Goal: Information Seeking & Learning: Learn about a topic

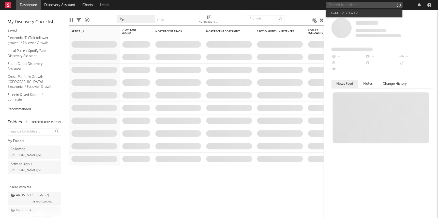
click at [341, 5] on input "text" at bounding box center [364, 5] width 76 height 6
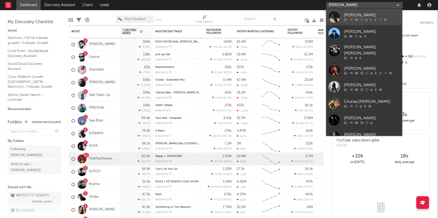
type input "[PERSON_NAME]"
click at [348, 13] on div "CYRIL" at bounding box center [371, 15] width 56 height 6
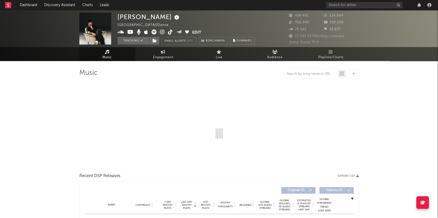
select select "6m"
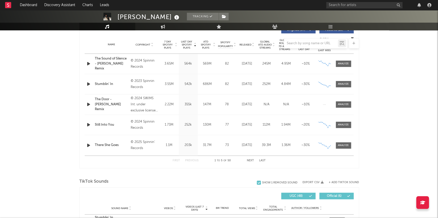
scroll to position [200, 0]
click at [184, 44] on div at bounding box center [218, 43] width 279 height 10
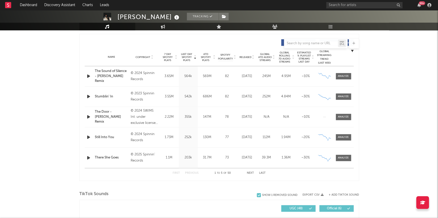
click at [186, 60] on span "Last Day Spotify Plays" at bounding box center [186, 57] width 13 height 9
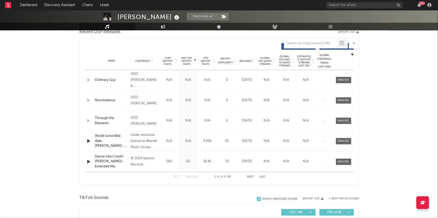
click at [187, 58] on span "Last Day Spotify Plays" at bounding box center [186, 60] width 13 height 9
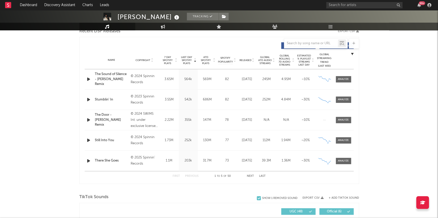
click at [251, 176] on button "Next" at bounding box center [250, 176] width 7 height 3
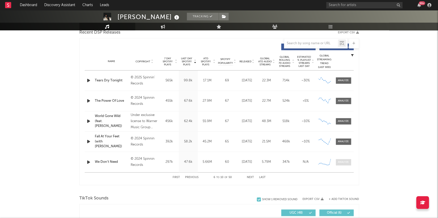
scroll to position [183, 0]
click at [345, 162] on div at bounding box center [343, 162] width 11 height 4
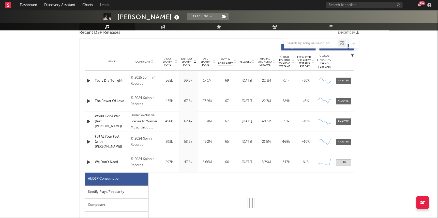
select select "6m"
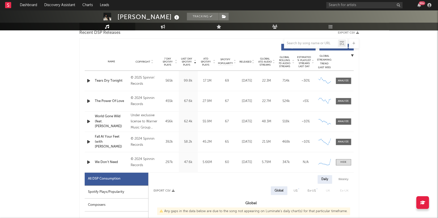
scroll to position [197, 0]
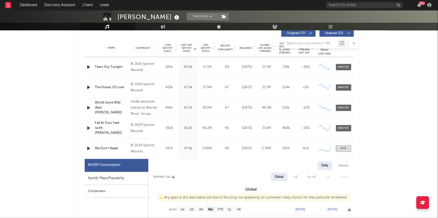
click at [131, 172] on div "Spotify Plays/Popularity" at bounding box center [117, 177] width 64 height 13
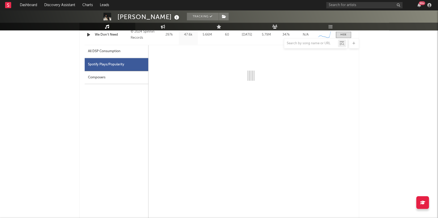
select select "6m"
select select "1w"
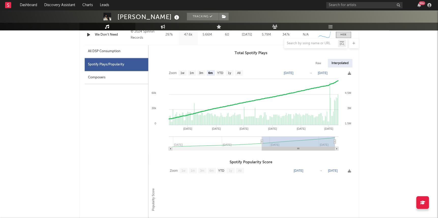
scroll to position [311, 0]
drag, startPoint x: 262, startPoint y: 138, endPoint x: 283, endPoint y: 139, distance: 21.1
click at [283, 139] on rect at bounding box center [298, 141] width 73 height 10
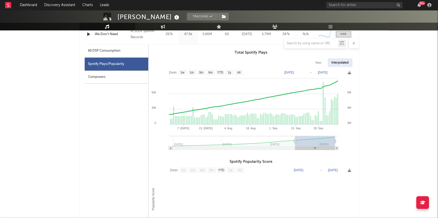
type input "2025-06-28"
select select "3m"
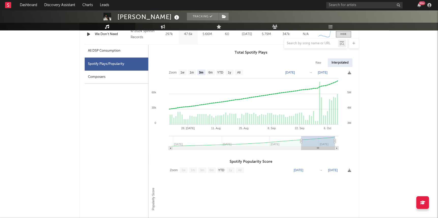
type input "2025-08-04"
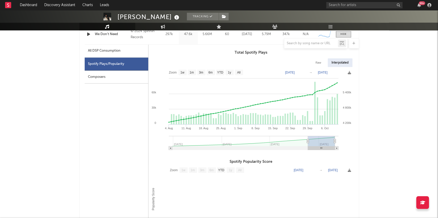
drag, startPoint x: 262, startPoint y: 140, endPoint x: 307, endPoint y: 139, distance: 45.2
click at [307, 139] on icon at bounding box center [307, 141] width 2 height 4
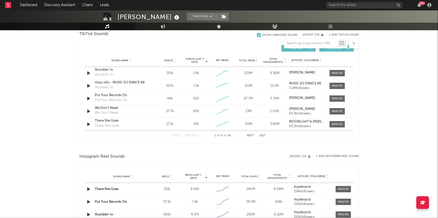
scroll to position [591, 0]
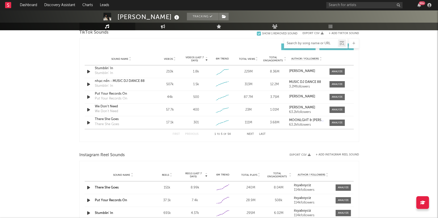
click at [307, 43] on input "text" at bounding box center [311, 43] width 54 height 4
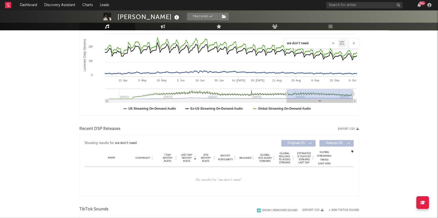
scroll to position [93, 0]
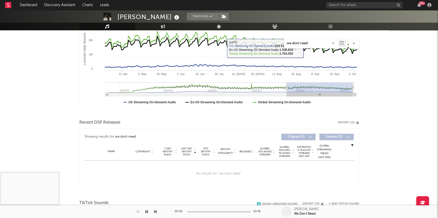
type input "we dont need"
click at [277, 43] on div "we dont need" at bounding box center [218, 43] width 279 height 10
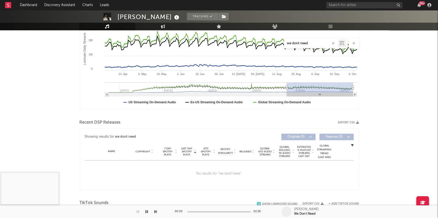
drag, startPoint x: 308, startPoint y: 43, endPoint x: 273, endPoint y: 41, distance: 35.1
click at [273, 41] on div "we dont need" at bounding box center [218, 43] width 279 height 10
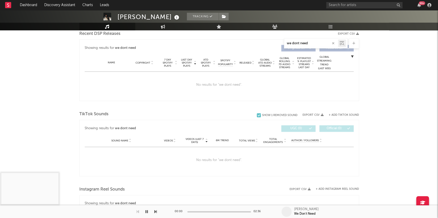
scroll to position [192, 0]
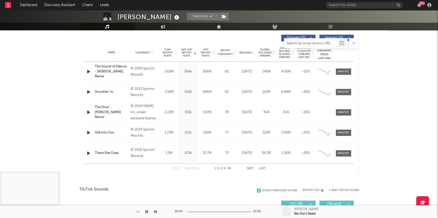
click at [251, 168] on button "Next" at bounding box center [250, 168] width 7 height 3
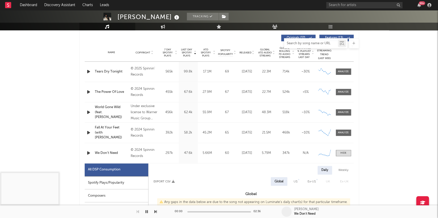
select select "6m"
click at [345, 153] on div at bounding box center [343, 153] width 6 height 4
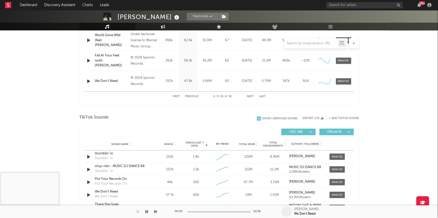
scroll to position [270, 0]
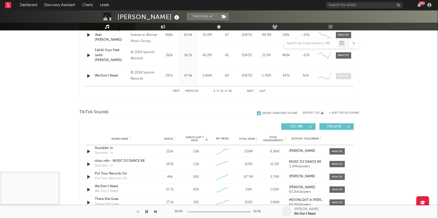
click at [342, 76] on div at bounding box center [343, 76] width 11 height 4
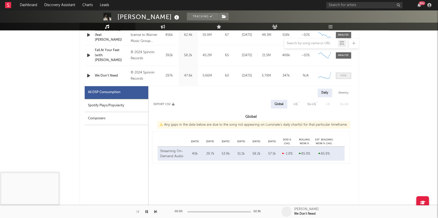
select select "6m"
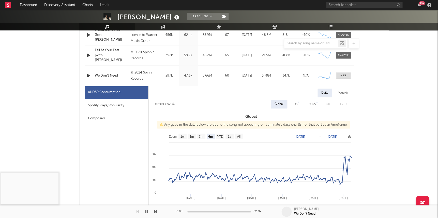
click at [112, 107] on div "Spotify Plays/Popularity" at bounding box center [117, 105] width 64 height 13
select select "6m"
select select "1w"
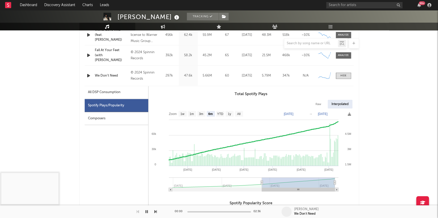
drag, startPoint x: 340, startPoint y: 180, endPoint x: 363, endPoint y: 178, distance: 22.4
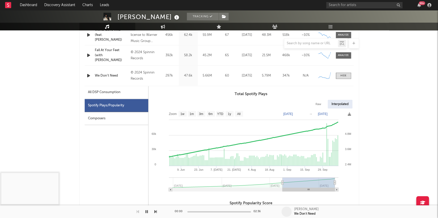
type input "2025-07-06"
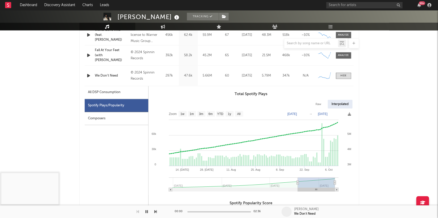
select select "3m"
type input "2025-07-15"
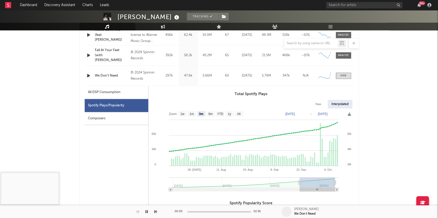
drag, startPoint x: 262, startPoint y: 182, endPoint x: 299, endPoint y: 181, distance: 37.6
click at [299, 181] on icon at bounding box center [299, 182] width 2 height 4
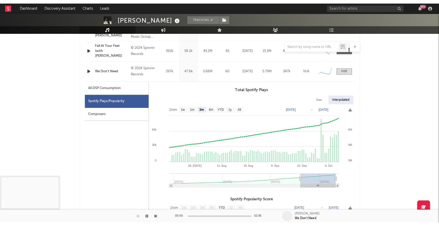
scroll to position [278, 0]
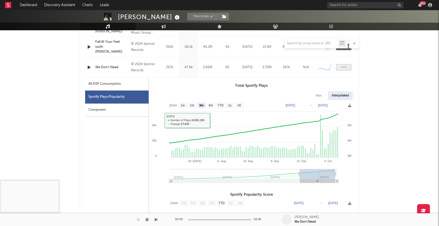
click at [344, 66] on div at bounding box center [344, 67] width 6 height 4
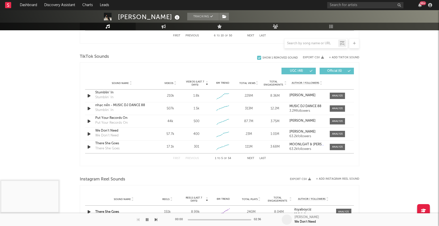
scroll to position [331, 0]
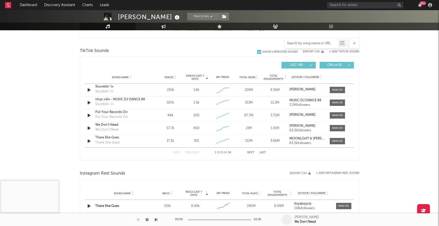
click at [316, 43] on input "text" at bounding box center [311, 43] width 54 height 4
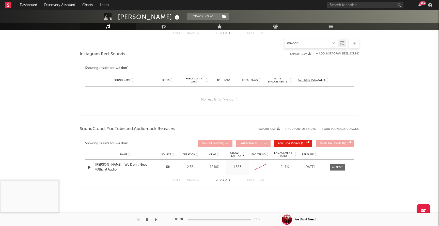
scroll to position [313, 0]
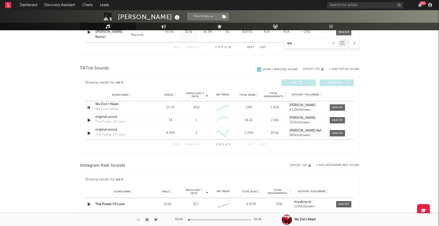
type input "w"
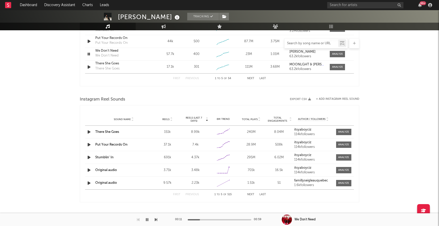
scroll to position [421, 0]
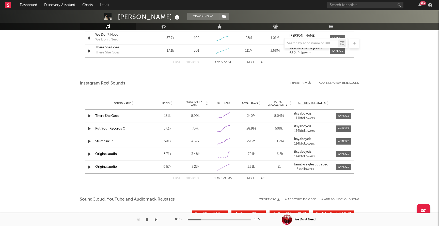
click at [238, 217] on div "00:12 00:59" at bounding box center [219, 219] width 89 height 13
click at [239, 217] on div at bounding box center [220, 219] width 64 height 1
click at [245, 217] on div at bounding box center [220, 219] width 64 height 1
click at [249, 217] on div at bounding box center [220, 219] width 64 height 1
click at [147, 217] on icon "button" at bounding box center [147, 219] width 3 height 4
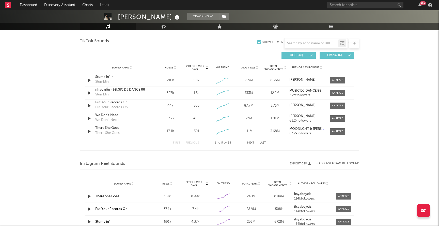
scroll to position [335, 0]
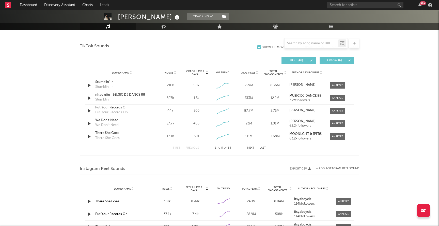
click at [251, 148] on button "Next" at bounding box center [250, 147] width 7 height 3
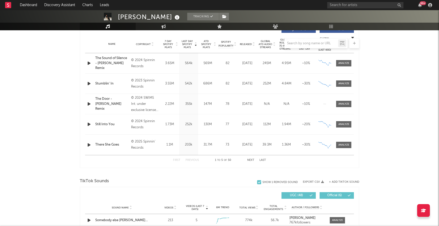
scroll to position [200, 0]
click at [251, 160] on button "Next" at bounding box center [250, 160] width 7 height 3
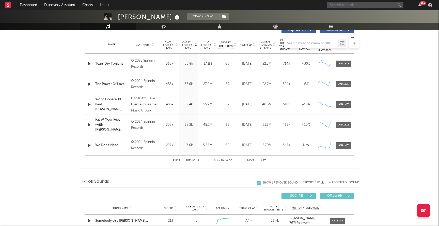
click at [345, 4] on input "text" at bounding box center [365, 5] width 76 height 6
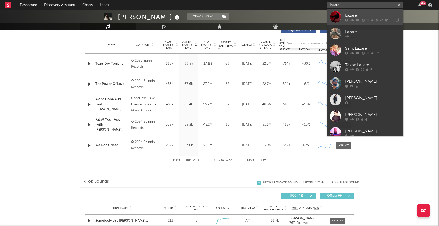
type input "lazare"
click at [372, 16] on div "Lazare" at bounding box center [373, 15] width 56 height 6
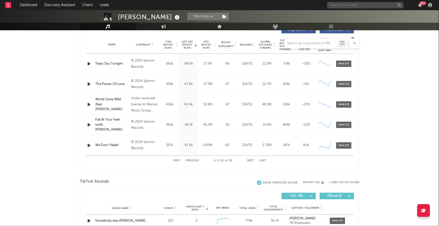
click at [368, 4] on input "text" at bounding box center [365, 5] width 76 height 6
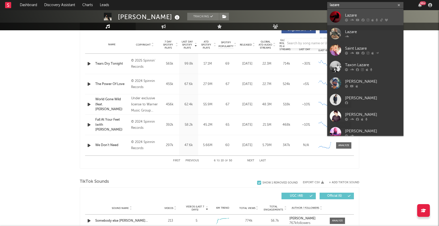
type input "lazare"
click at [367, 15] on div "Lazare" at bounding box center [373, 15] width 56 height 6
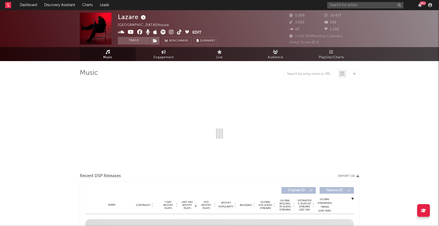
select select "6m"
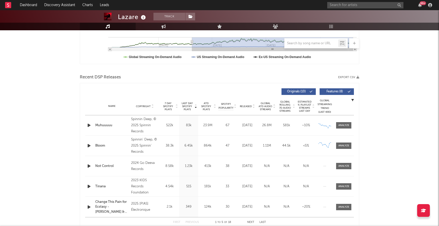
scroll to position [152, 0]
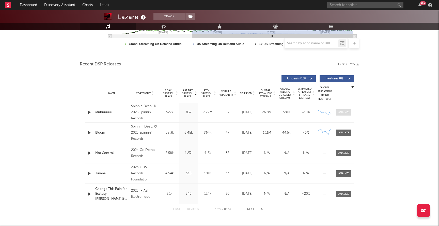
click at [345, 110] on div at bounding box center [343, 112] width 11 height 4
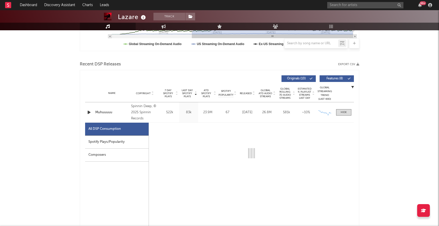
select select "6m"
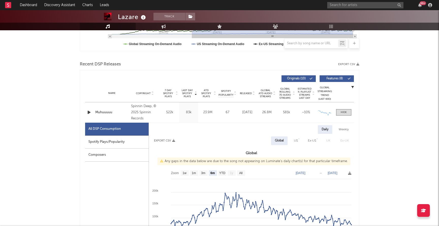
click at [108, 139] on div "Spotify Plays/Popularity" at bounding box center [117, 141] width 64 height 13
select select "6m"
select select "1w"
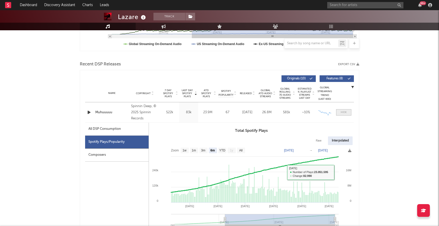
click at [346, 112] on div at bounding box center [344, 112] width 6 height 4
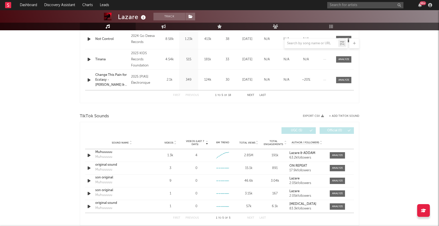
scroll to position [295, 0]
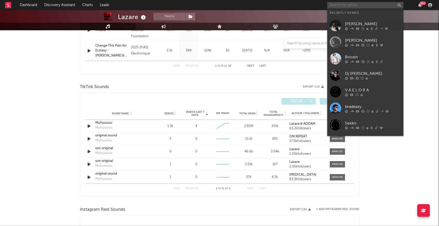
click at [338, 5] on input "text" at bounding box center [365, 5] width 76 height 6
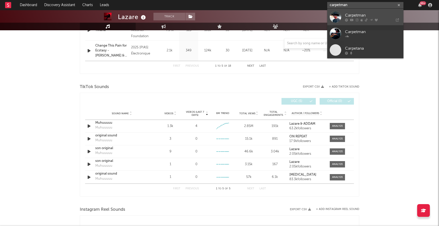
type input "carpetman"
click at [336, 19] on div at bounding box center [335, 16] width 11 height 11
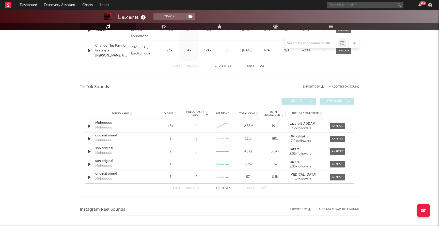
click at [341, 7] on input "text" at bounding box center [365, 5] width 76 height 6
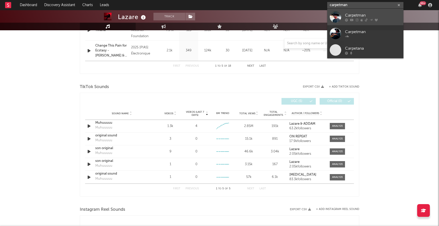
type input "carpetman"
click at [341, 17] on link "Carpetman" at bounding box center [365, 17] width 76 height 17
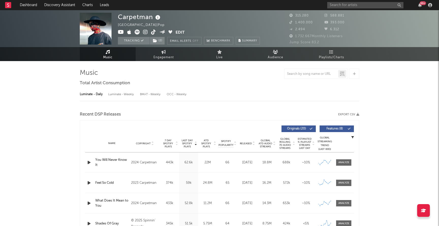
select select "6m"
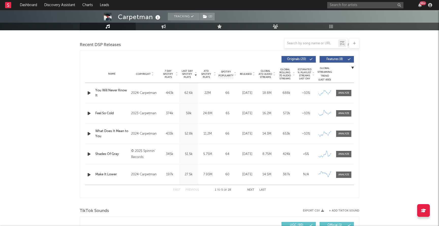
scroll to position [173, 0]
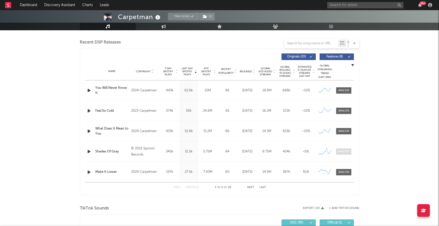
click at [348, 151] on div at bounding box center [343, 151] width 11 height 4
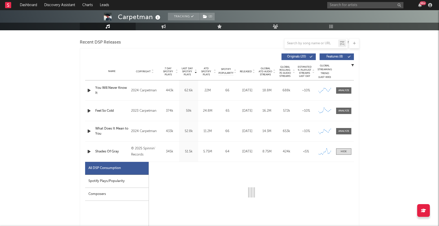
click at [113, 182] on div "Spotify Plays/Popularity" at bounding box center [117, 181] width 64 height 13
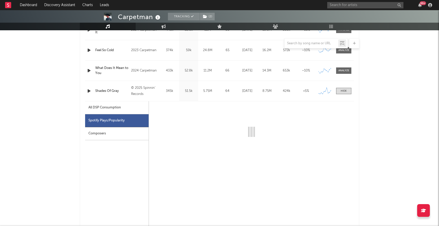
scroll to position [260, 0]
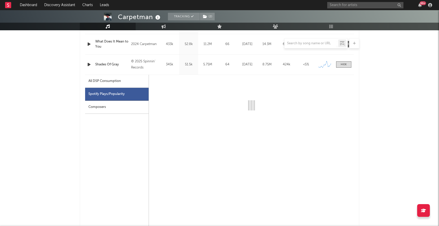
select select "6m"
select select "1w"
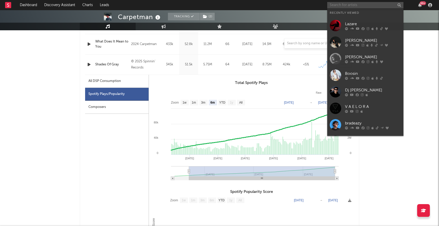
click at [350, 6] on input "text" at bounding box center [365, 5] width 76 height 6
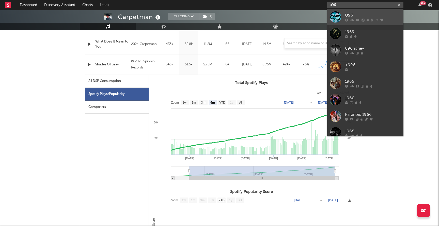
type input "u96"
click at [355, 15] on div "U96" at bounding box center [373, 15] width 56 height 6
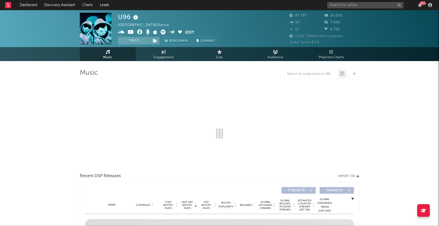
select select "6m"
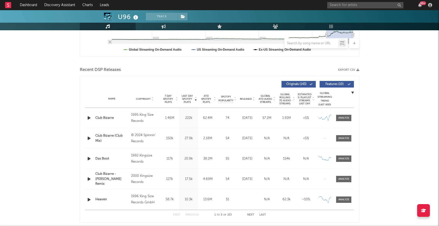
scroll to position [151, 0]
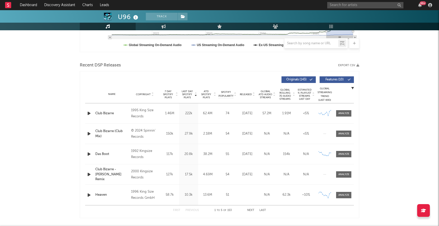
click at [184, 90] on span "Last Day Spotify Plays" at bounding box center [186, 94] width 13 height 9
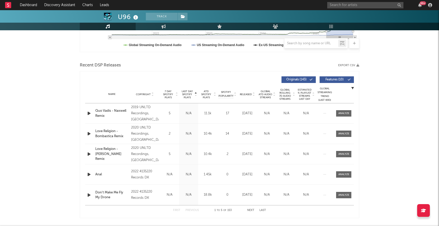
click at [185, 91] on span "Last Day Spotify Plays" at bounding box center [186, 94] width 13 height 9
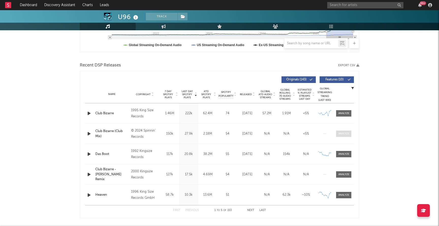
click at [346, 134] on div at bounding box center [343, 134] width 11 height 4
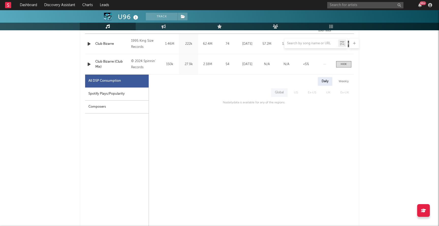
scroll to position [226, 0]
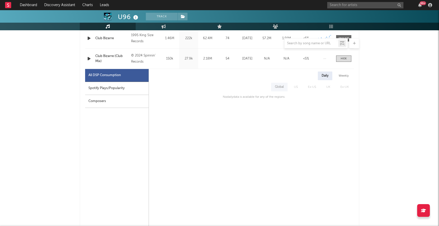
click at [112, 88] on div "Spotify Plays/Popularity" at bounding box center [117, 88] width 64 height 13
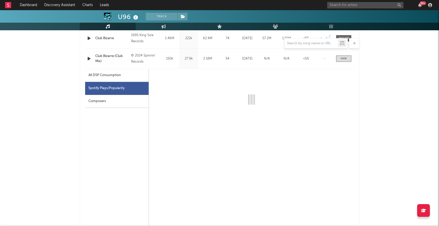
select select "6m"
select select "1w"
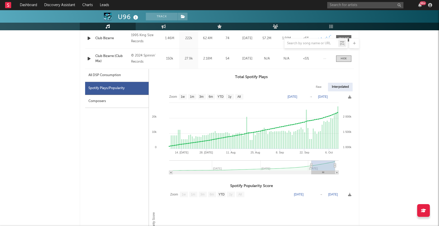
type input "2025-07-07"
select select "3m"
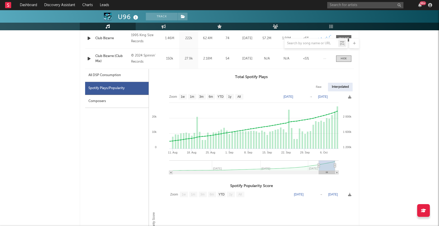
drag, startPoint x: 287, startPoint y: 163, endPoint x: 319, endPoint y: 164, distance: 32.0
click at [319, 164] on icon at bounding box center [319, 165] width 2 height 4
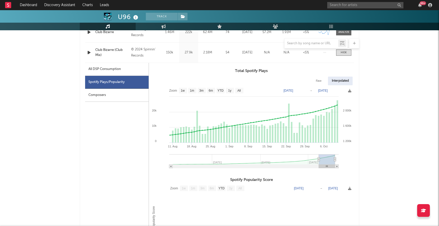
scroll to position [232, 0]
type input "2025-07-21"
select select "3m"
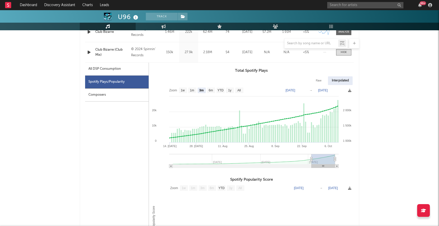
type input "2025-07-12"
drag, startPoint x: 317, startPoint y: 159, endPoint x: 311, endPoint y: 159, distance: 6.1
click at [311, 159] on icon at bounding box center [311, 159] width 2 height 4
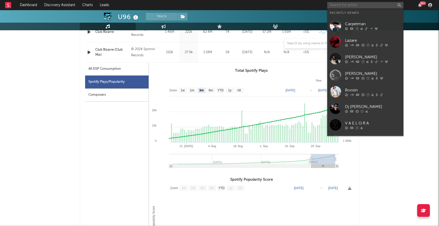
click at [338, 6] on input "text" at bounding box center [365, 5] width 76 height 6
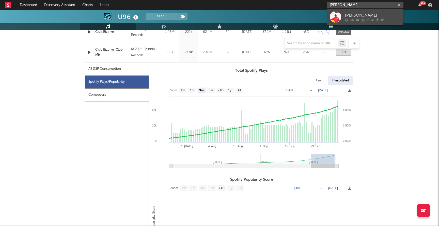
type input "lenny pearce"
click at [339, 13] on div at bounding box center [335, 16] width 11 height 11
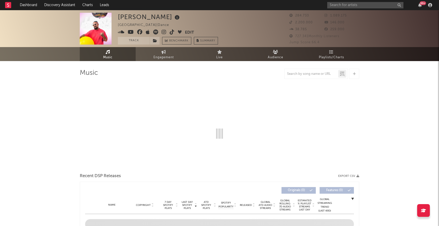
select select "6m"
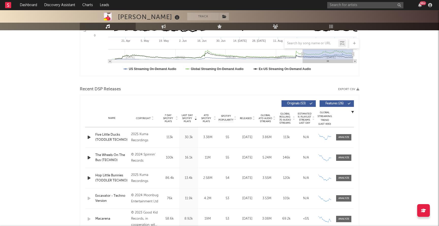
scroll to position [142, 0]
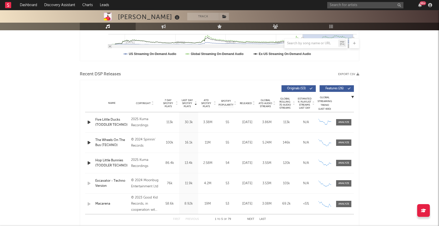
click at [181, 102] on span "Last Day Spotify Plays" at bounding box center [186, 103] width 13 height 9
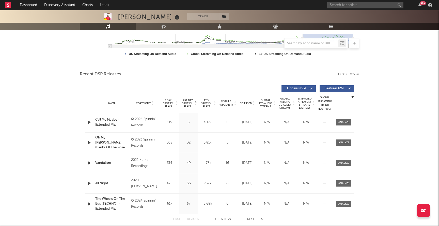
click at [181, 102] on span "Last Day Spotify Plays" at bounding box center [186, 103] width 13 height 9
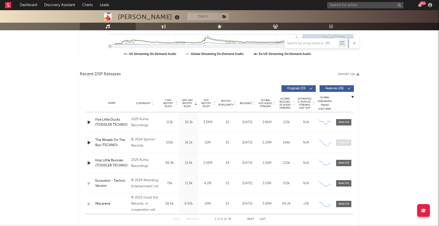
click at [343, 142] on div at bounding box center [343, 142] width 11 height 4
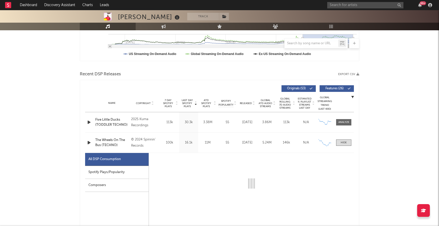
select select "6m"
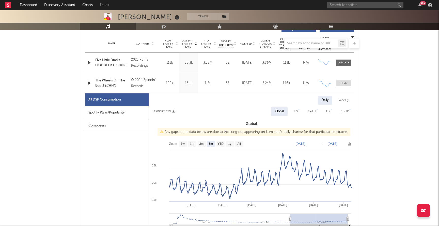
scroll to position [201, 0]
click at [122, 114] on div "Spotify Plays/Popularity" at bounding box center [117, 113] width 64 height 13
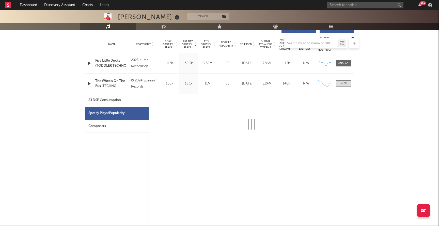
select select "6m"
select select "1w"
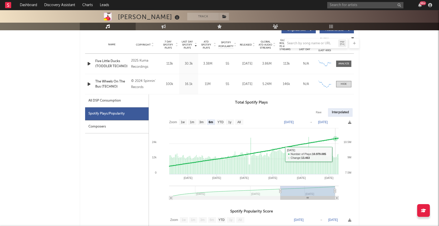
scroll to position [200, 0]
click at [344, 82] on div at bounding box center [344, 84] width 6 height 4
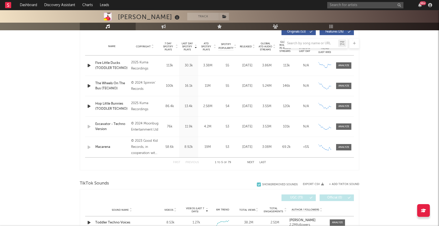
scroll to position [198, 0]
click at [253, 162] on button "Next" at bounding box center [250, 162] width 7 height 3
click at [354, 8] on input "text" at bounding box center [365, 5] width 76 height 6
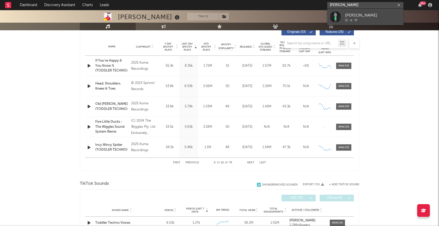
type input "hoang reed"
click at [352, 21] on link "Hoàng Read" at bounding box center [365, 17] width 76 height 17
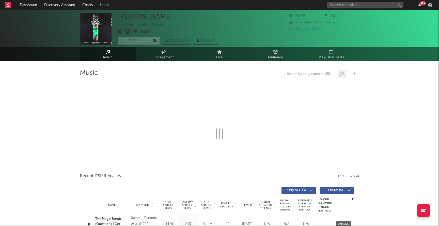
select select "1w"
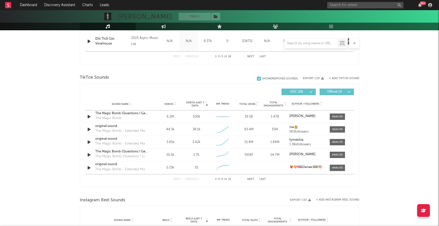
scroll to position [302, 0]
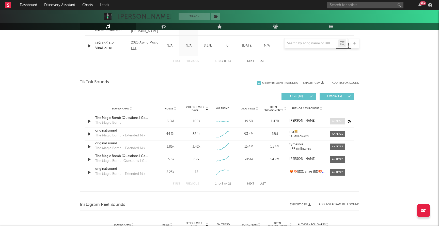
click at [336, 120] on div at bounding box center [337, 121] width 11 height 4
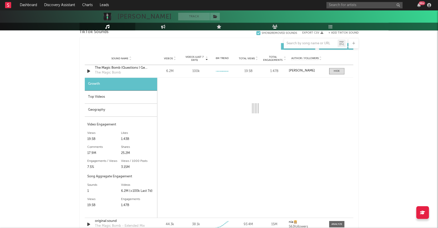
scroll to position [340, 0]
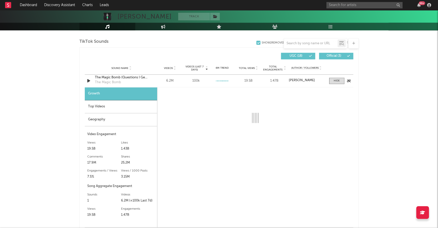
select select "6m"
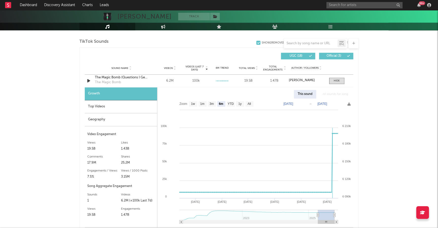
drag, startPoint x: 338, startPoint y: 214, endPoint x: 327, endPoint y: 215, distance: 10.9
click at [350, 214] on icon "Created with Highcharts 10.3.3 May '25 Jun '25 Jul '25 Aug '25 Sep '25 Oct '25 …" at bounding box center [255, 162] width 196 height 129
type input "2025-04-05"
select select "6m"
type input "2025-05-29"
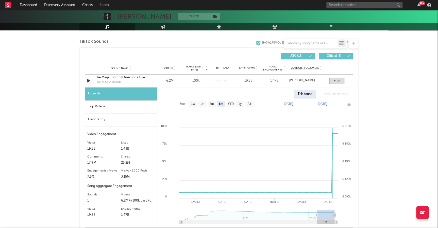
select select "3m"
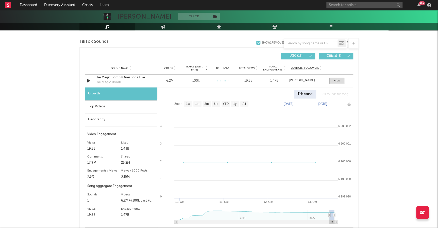
type input "2025-09-17"
select select "1m"
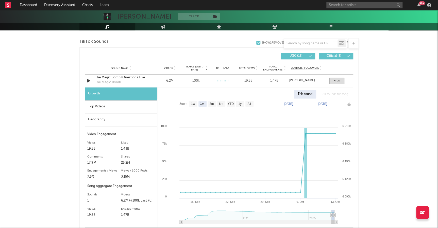
type input "2025-09-03"
drag, startPoint x: 317, startPoint y: 213, endPoint x: 331, endPoint y: 214, distance: 14.0
click at [331, 214] on icon at bounding box center [331, 215] width 2 height 4
click at [338, 81] on div at bounding box center [337, 81] width 6 height 4
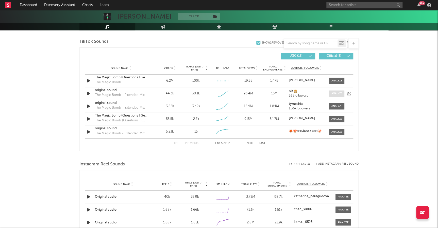
click at [338, 94] on div at bounding box center [337, 93] width 11 height 4
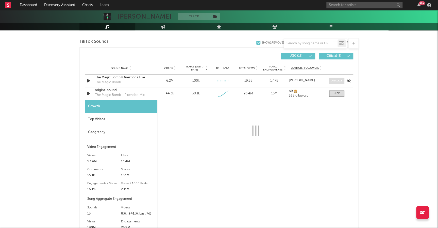
click at [341, 79] on div at bounding box center [337, 81] width 11 height 4
select select "6m"
select select "1w"
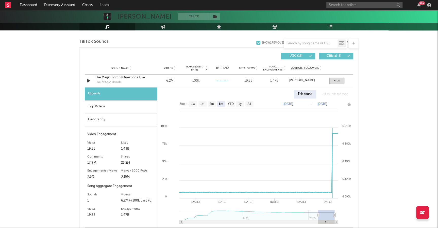
click at [119, 105] on div "Top Videos" at bounding box center [121, 106] width 72 height 13
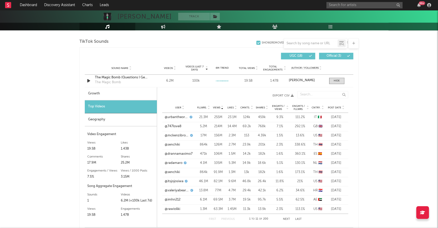
click at [337, 109] on div "User Fllwrs. Views Likes Cmnts. Shares Engmts / Views Engmts / Fllwrs. Cntry. P…" at bounding box center [255, 107] width 186 height 10
click at [337, 108] on span "Post Date" at bounding box center [334, 107] width 13 height 3
click at [337, 81] on div at bounding box center [337, 81] width 6 height 4
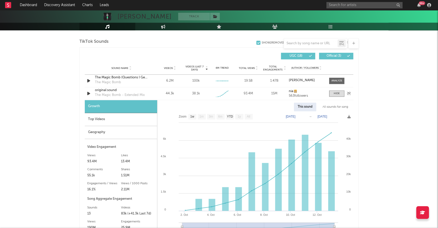
click at [340, 97] on div "Sound Name original sound The Magic Bomb - Extended Mix Videos 44.3k Videos (la…" at bounding box center [219, 93] width 269 height 12
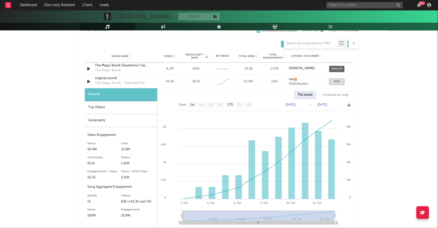
scroll to position [356, 0]
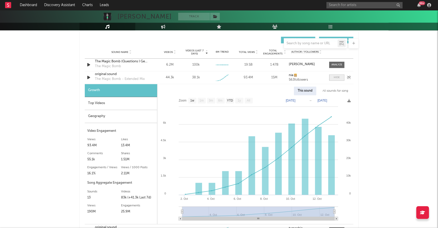
click at [343, 77] on span at bounding box center [336, 77] width 15 height 6
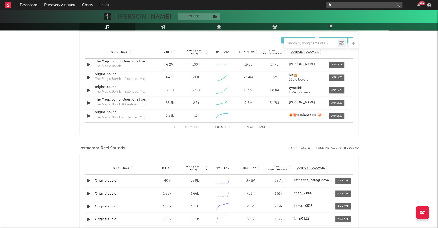
click at [345, 5] on input "h" at bounding box center [365, 5] width 76 height 6
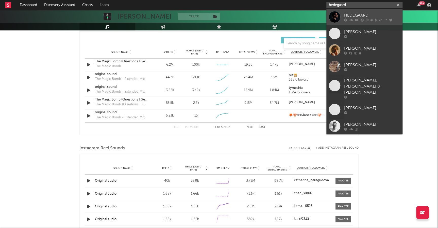
type input "hedegaard"
click at [349, 17] on div "HEDEGAARD" at bounding box center [372, 15] width 56 height 6
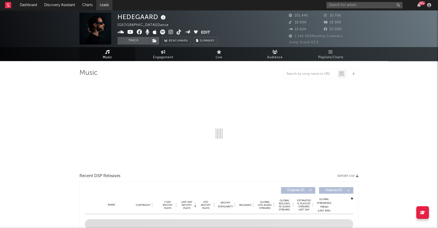
select select "6m"
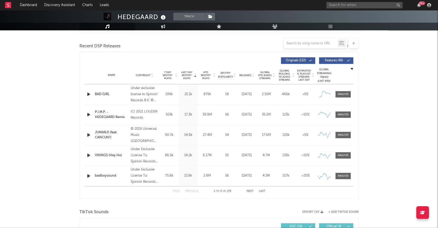
scroll to position [174, 0]
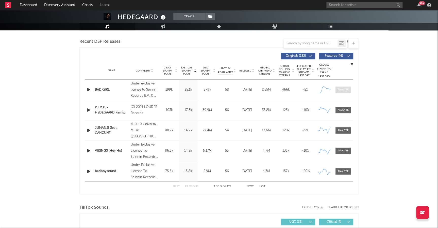
click at [347, 90] on div at bounding box center [343, 90] width 11 height 4
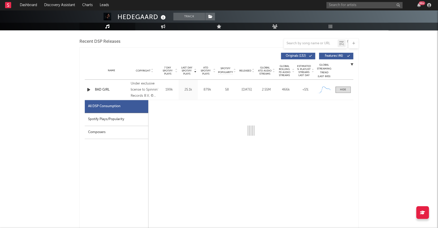
click at [102, 117] on div "Spotify Plays/Popularity" at bounding box center [117, 119] width 64 height 13
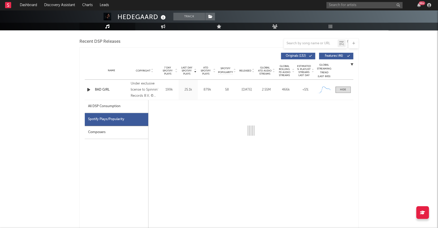
select select "1w"
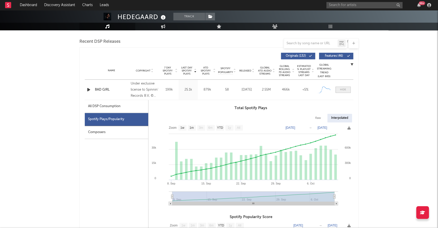
click at [341, 90] on div at bounding box center [343, 90] width 6 height 4
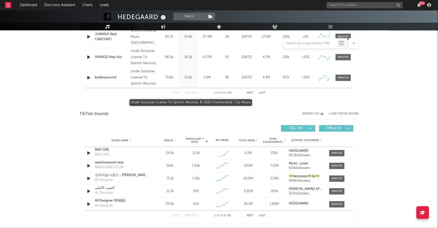
scroll to position [311, 0]
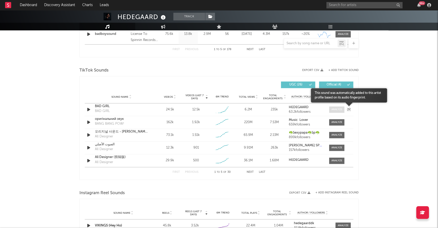
click at [339, 109] on div at bounding box center [337, 109] width 11 height 4
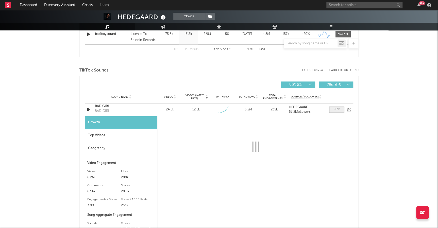
select select "1w"
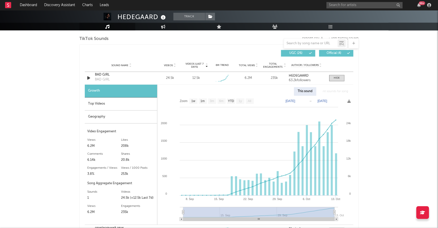
scroll to position [344, 0]
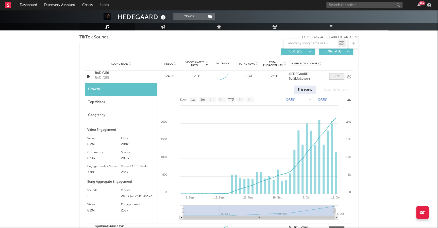
click at [338, 75] on div at bounding box center [337, 76] width 6 height 4
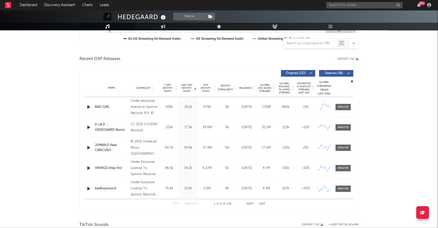
scroll to position [162, 0]
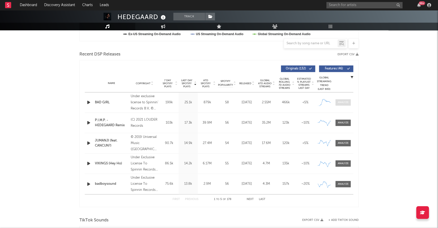
click at [341, 103] on div at bounding box center [343, 102] width 11 height 4
select select "1w"
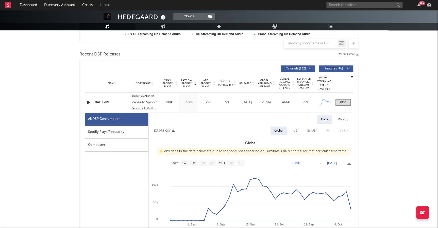
click at [106, 131] on div "Spotify Plays/Popularity" at bounding box center [117, 131] width 64 height 13
select select "1w"
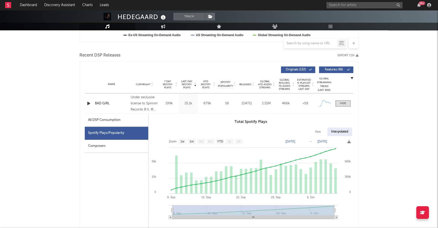
click at [106, 131] on div "Spotify Plays/Popularity" at bounding box center [117, 132] width 64 height 13
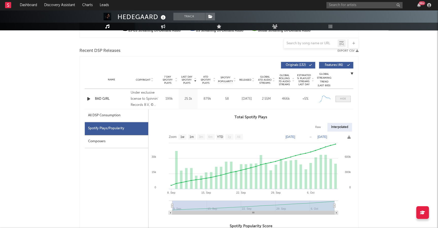
scroll to position [166, 0]
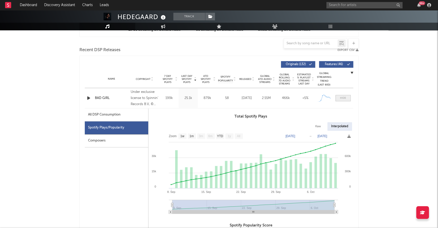
click at [348, 95] on span at bounding box center [343, 98] width 15 height 6
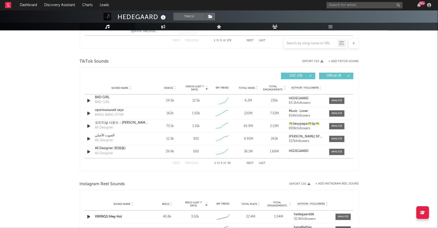
scroll to position [359, 0]
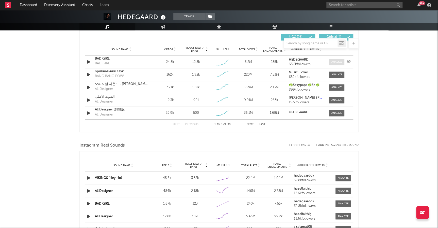
click at [339, 59] on span at bounding box center [336, 62] width 15 height 6
select select "1w"
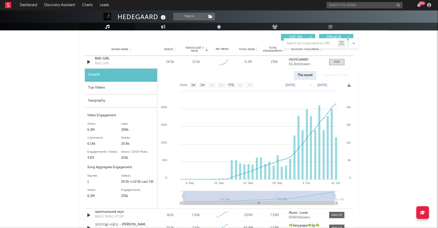
click at [124, 93] on div "Top Videos" at bounding box center [121, 87] width 72 height 13
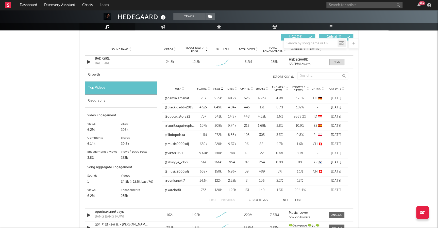
click at [218, 88] on span "Views" at bounding box center [216, 88] width 7 height 3
click at [100, 102] on div "Geography" at bounding box center [121, 100] width 72 height 13
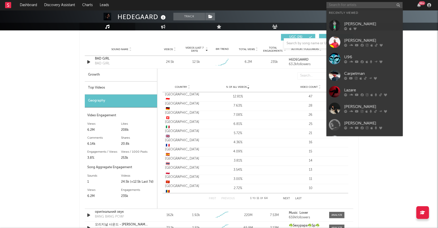
click at [376, 6] on input "text" at bounding box center [365, 5] width 76 height 6
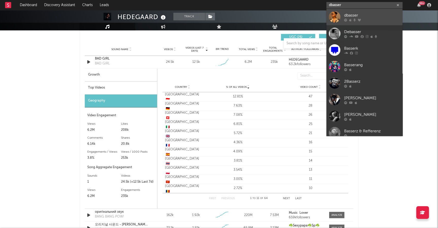
type input "dbasser"
click at [350, 11] on link "dbasser" at bounding box center [365, 17] width 76 height 17
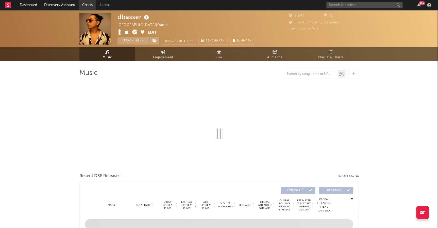
select select "1w"
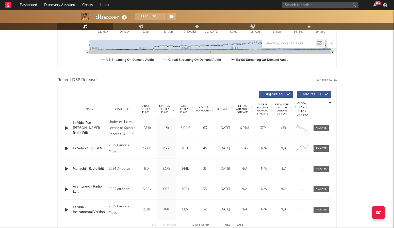
scroll to position [157, 0]
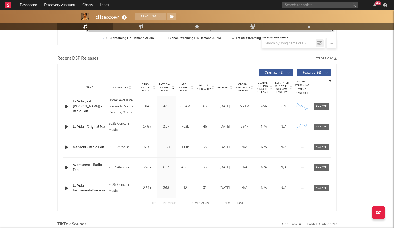
click at [336, 105] on div "Last Day Spotify Plays Copyright 7 Day Spotify Plays Last Day Spotify Plays ATD…" at bounding box center [196, 137] width 279 height 147
click at [332, 105] on div "Last Day Spotify Plays Copyright 7 Day Spotify Plays Last Day Spotify Plays ATD…" at bounding box center [196, 137] width 279 height 147
click at [329, 105] on span at bounding box center [321, 106] width 15 height 6
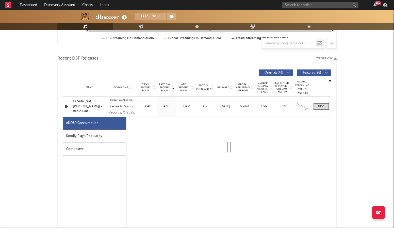
click at [97, 140] on div "Spotify Plays/Popularity" at bounding box center [95, 136] width 64 height 13
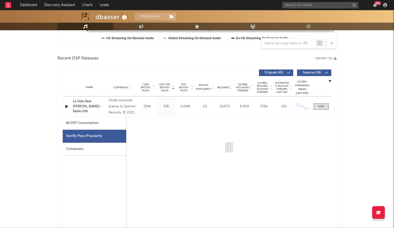
select select "1w"
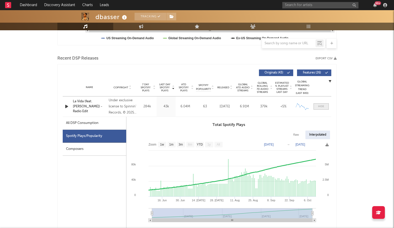
click at [319, 103] on span at bounding box center [321, 106] width 15 height 6
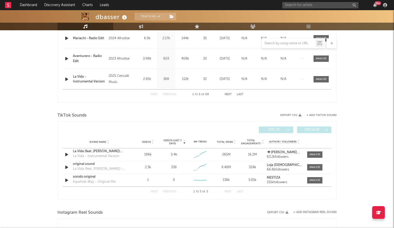
scroll to position [298, 0]
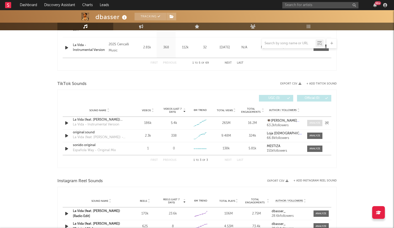
click at [314, 121] on div at bounding box center [315, 123] width 11 height 4
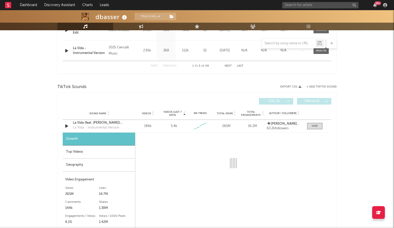
select select "6m"
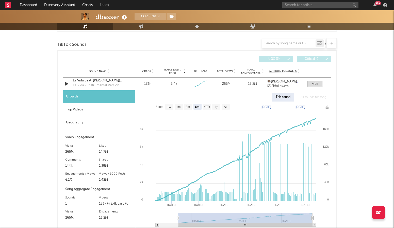
scroll to position [342, 0]
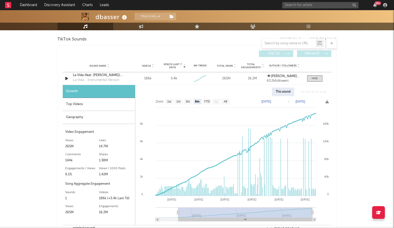
click at [86, 98] on div "Top Videos" at bounding box center [99, 104] width 72 height 13
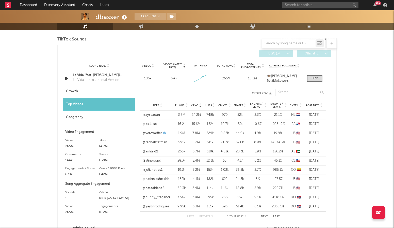
click at [309, 104] on span "Post Date" at bounding box center [312, 105] width 13 height 3
click at [316, 82] on div "Sound Name La Vida (feat. Kaala Shaw) [Radio Edit] La Vida - Instrumental Versi…" at bounding box center [197, 78] width 269 height 12
click at [316, 80] on span at bounding box center [314, 78] width 15 height 6
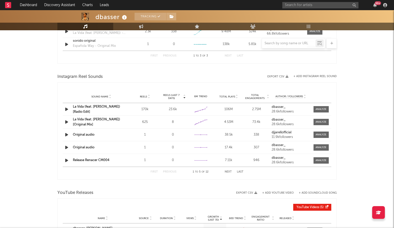
scroll to position [402, 0]
click at [100, 108] on link "La Vida (feat. Kaala Shaw) [Radio Edit]" at bounding box center [96, 109] width 47 height 8
click at [319, 110] on div at bounding box center [321, 109] width 11 height 4
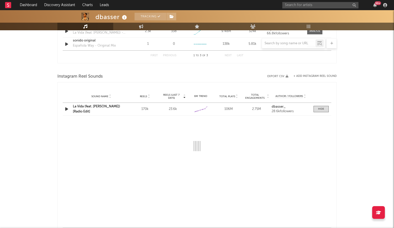
select select "6m"
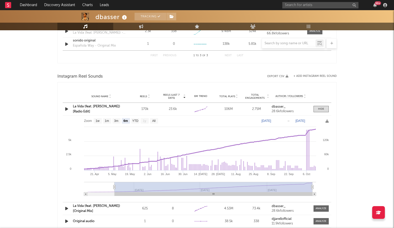
scroll to position [403, 0]
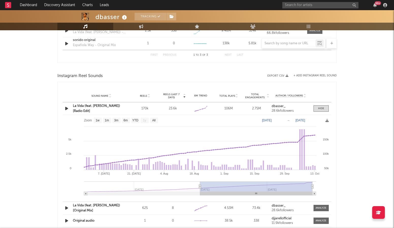
type input "2025-07-01"
drag, startPoint x: 115, startPoint y: 187, endPoint x: 201, endPoint y: 189, distance: 85.6
click at [201, 189] on g at bounding box center [200, 188] width 232 height 14
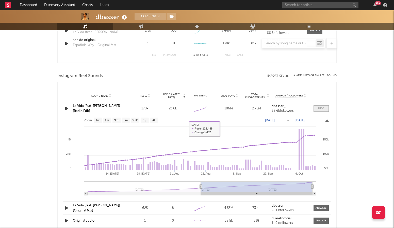
click at [323, 108] on div at bounding box center [321, 108] width 6 height 4
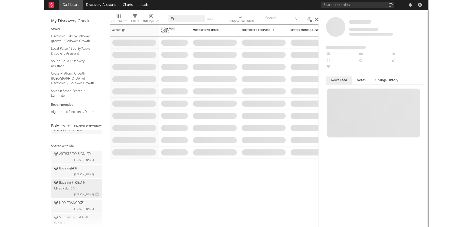
scroll to position [48, 0]
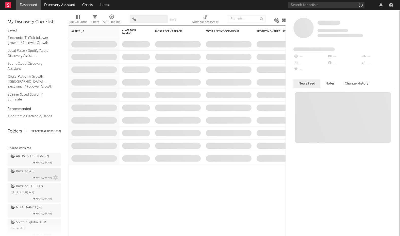
click at [30, 169] on div "Buzzing ( 40 )" at bounding box center [23, 172] width 24 height 6
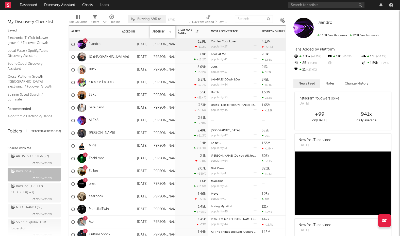
click at [162, 28] on div "Added By" at bounding box center [163, 31] width 20 height 11
click at [161, 31] on div "Added By" at bounding box center [159, 31] width 13 height 3
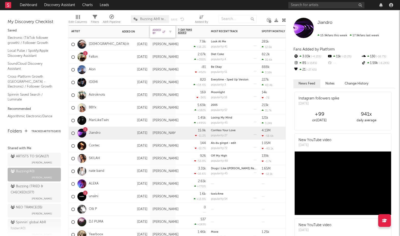
click at [161, 31] on div "Added By" at bounding box center [159, 32] width 13 height 6
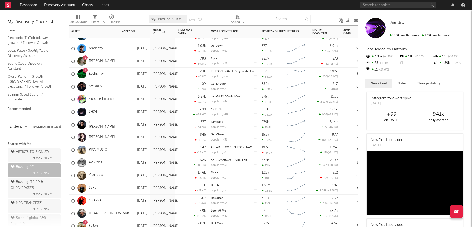
click at [100, 126] on link "Dj René Abrego" at bounding box center [103, 125] width 28 height 9
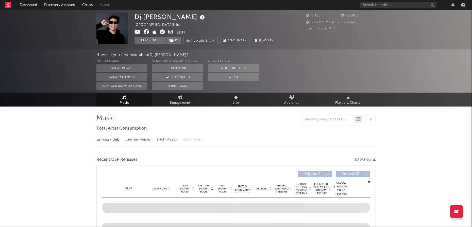
select select "6m"
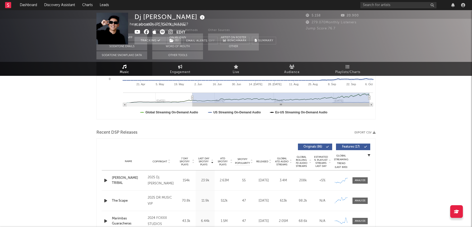
scroll to position [193, 0]
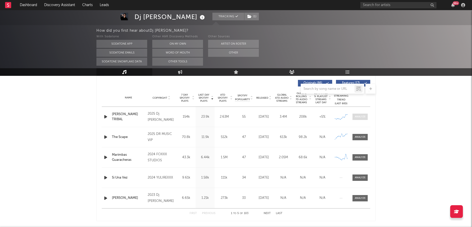
click at [361, 118] on div at bounding box center [360, 117] width 11 height 4
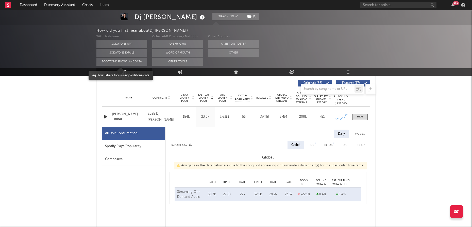
select select "6m"
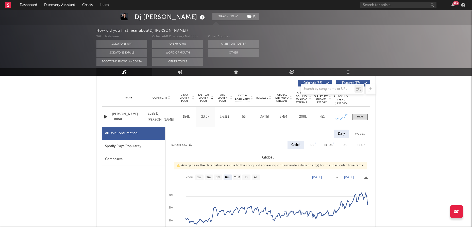
drag, startPoint x: 146, startPoint y: 148, endPoint x: 149, endPoint y: 147, distance: 3.8
click at [146, 148] on div "Spotify Plays/Popularity" at bounding box center [134, 146] width 64 height 13
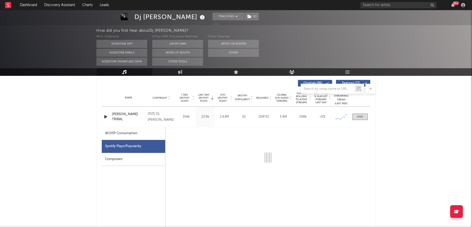
select select "6m"
select select "1w"
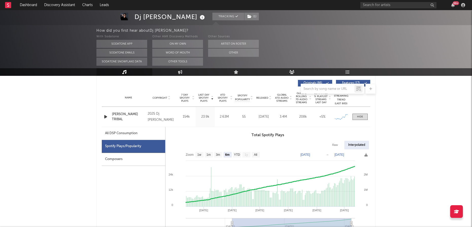
click at [109, 115] on div at bounding box center [106, 117] width 6 height 6
click at [107, 117] on icon "button" at bounding box center [105, 117] width 5 height 6
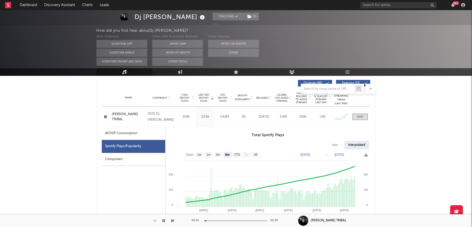
click at [106, 117] on icon "button" at bounding box center [105, 117] width 5 height 6
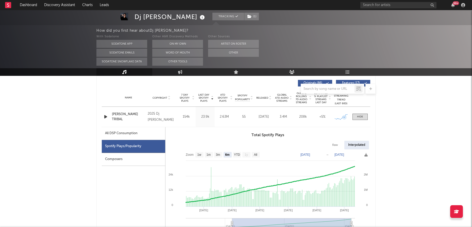
click at [370, 118] on div at bounding box center [360, 117] width 20 height 6
click at [365, 117] on span at bounding box center [360, 117] width 15 height 6
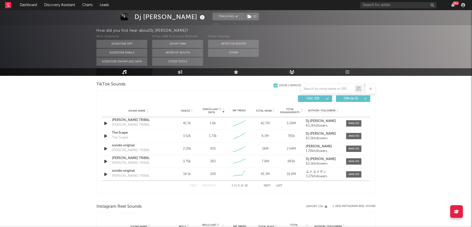
scroll to position [347, 0]
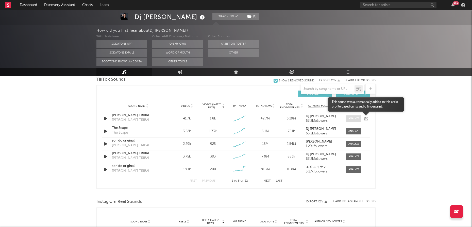
click at [352, 118] on div at bounding box center [354, 119] width 11 height 4
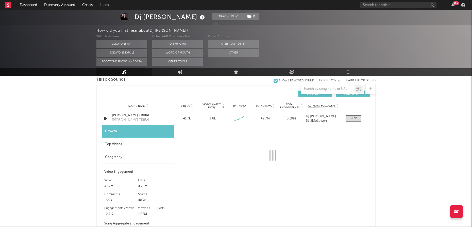
click at [158, 148] on div "Top Videos" at bounding box center [138, 144] width 72 height 13
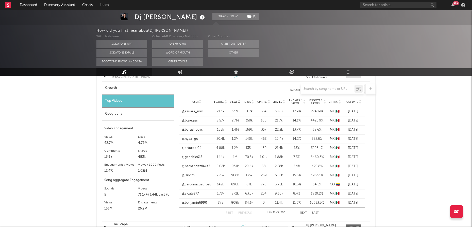
scroll to position [384, 0]
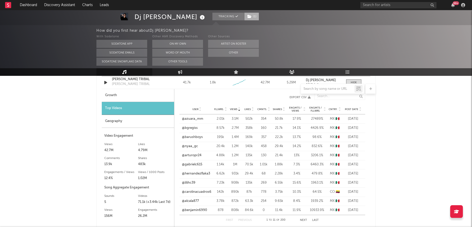
click at [244, 18] on span "( 1 )" at bounding box center [251, 17] width 15 height 8
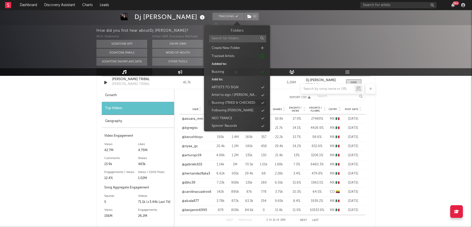
click at [245, 101] on div "Buzzing (TRIED & CHECKED)" at bounding box center [234, 103] width 44 height 5
click at [240, 73] on div "Buzzing" at bounding box center [237, 72] width 58 height 7
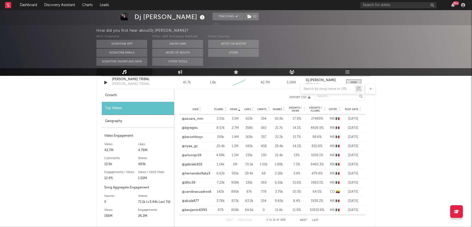
click at [29, 7] on link "Dashboard" at bounding box center [28, 5] width 24 height 10
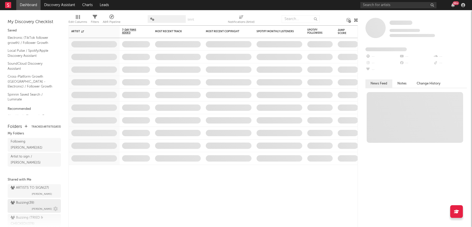
scroll to position [32, 0]
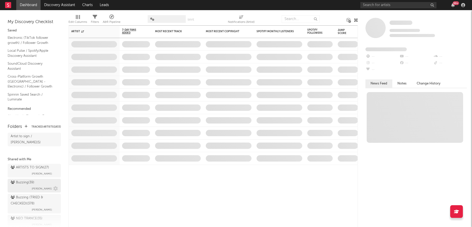
click at [22, 180] on div "Buzzing ( 39 )" at bounding box center [23, 183] width 24 height 6
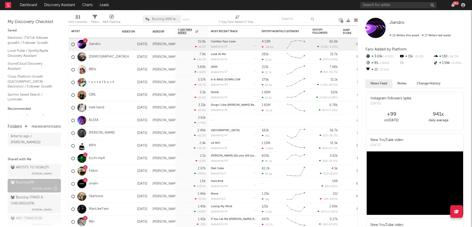
scroll to position [32, 0]
click at [163, 31] on div "Added By" at bounding box center [159, 31] width 13 height 3
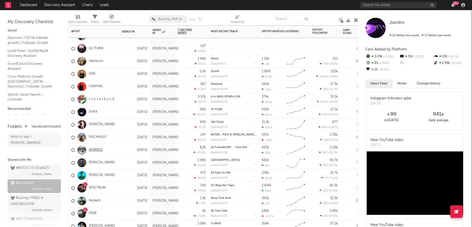
click at [95, 150] on link "AV3RN1X" at bounding box center [96, 150] width 14 height 4
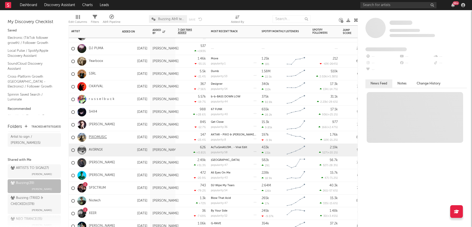
click at [100, 137] on link "PIXOMUSIC" at bounding box center [98, 137] width 18 height 4
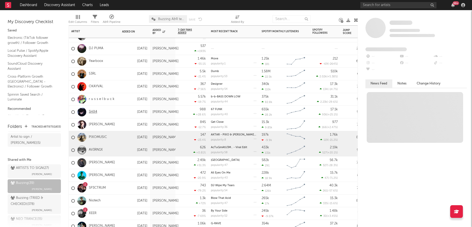
drag, startPoint x: 97, startPoint y: 125, endPoint x: 92, endPoint y: 114, distance: 12.6
click at [97, 125] on link "Cam Stockman" at bounding box center [102, 125] width 26 height 4
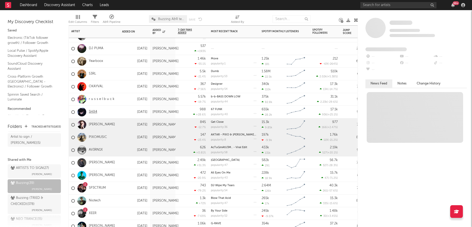
click at [92, 113] on link "SHX4" at bounding box center [93, 112] width 8 height 4
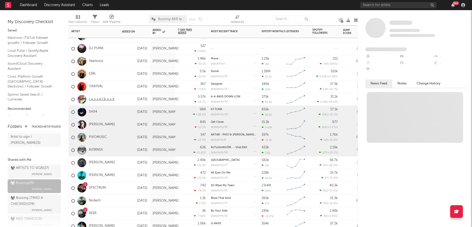
click at [101, 102] on link "r u s s e l b u c k" at bounding box center [102, 99] width 26 height 4
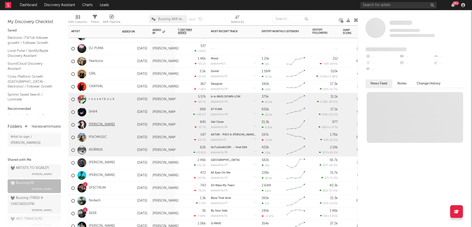
click at [105, 126] on link "Cam Stockman" at bounding box center [102, 125] width 26 height 4
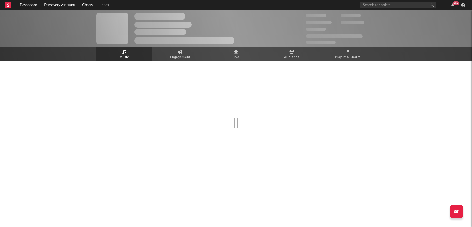
select select "1w"
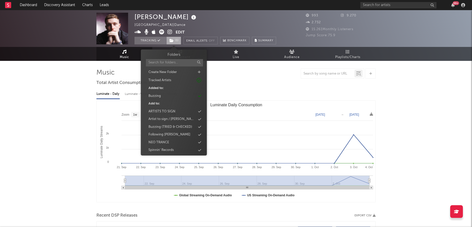
click at [176, 41] on span "( 1 )" at bounding box center [173, 41] width 15 height 8
click at [190, 127] on div "Buzzing (TRIED & CHECKED)" at bounding box center [171, 127] width 44 height 5
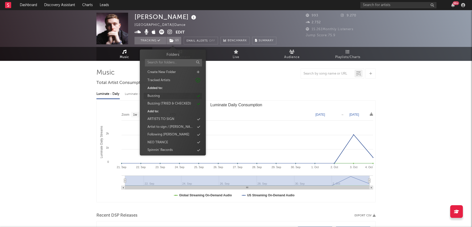
click at [200, 94] on div "Buzzing" at bounding box center [173, 96] width 58 height 7
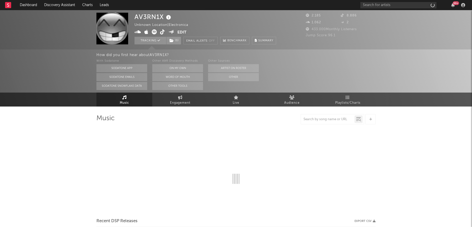
select select "1w"
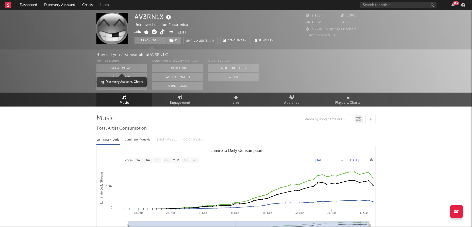
drag, startPoint x: 112, startPoint y: 65, endPoint x: 89, endPoint y: 59, distance: 23.2
click at [112, 65] on button "Sodatone App" at bounding box center [122, 68] width 51 height 8
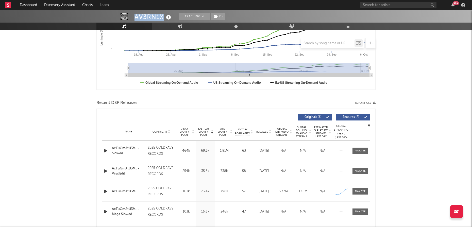
scroll to position [114, 0]
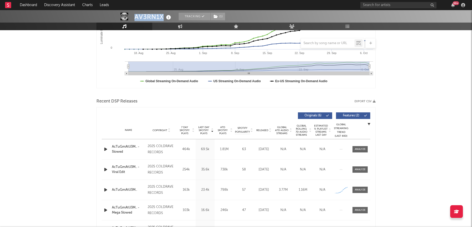
drag, startPoint x: 134, startPoint y: 16, endPoint x: 162, endPoint y: 14, distance: 27.5
click at [162, 14] on div "AV3RN1X" at bounding box center [154, 17] width 38 height 8
copy div "AV3RN1X"
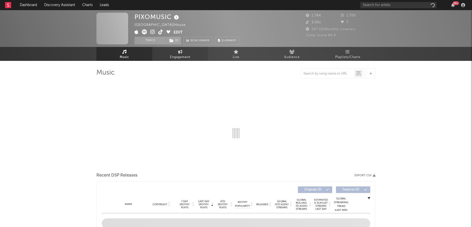
select select "6m"
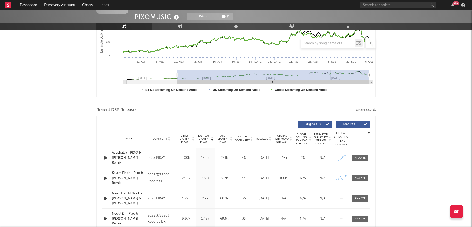
scroll to position [158, 0]
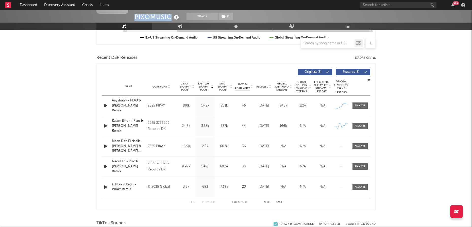
drag, startPoint x: 138, startPoint y: 17, endPoint x: 171, endPoint y: 17, distance: 33.0
click at [171, 17] on div "PIXOMUSIC" at bounding box center [158, 17] width 46 height 8
click at [107, 105] on icon "button" at bounding box center [105, 106] width 5 height 6
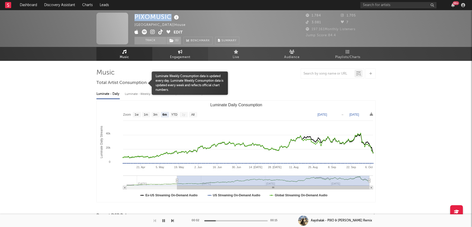
scroll to position [0, 0]
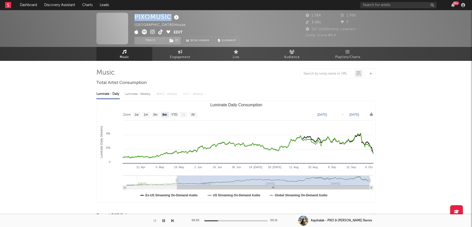
click at [178, 17] on icon at bounding box center [176, 17] width 7 height 7
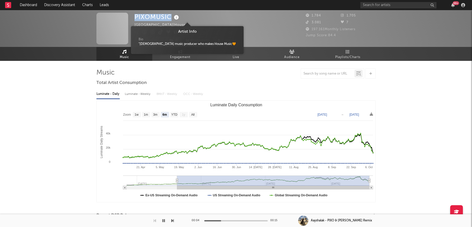
click at [178, 17] on icon at bounding box center [176, 17] width 7 height 7
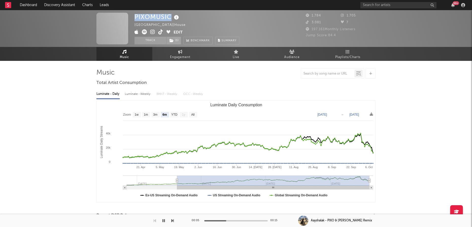
click at [152, 32] on icon at bounding box center [152, 31] width 5 height 5
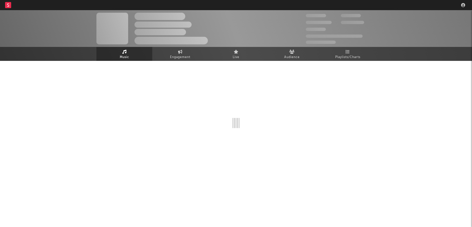
select select "1w"
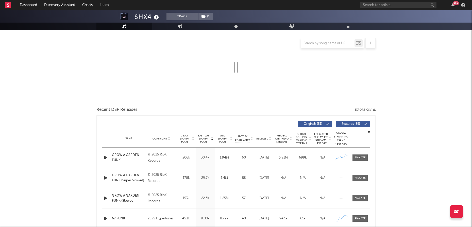
select select "6m"
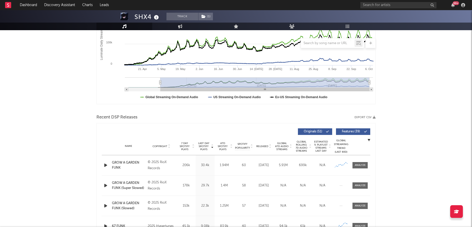
scroll to position [121, 0]
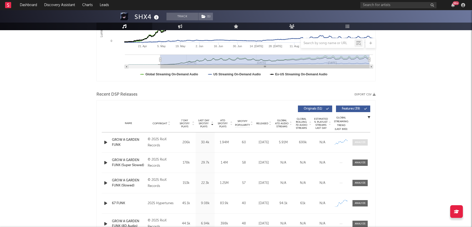
click at [364, 145] on span at bounding box center [360, 142] width 15 height 6
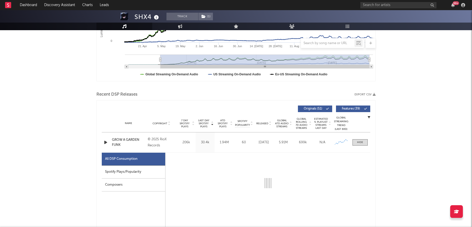
click at [141, 182] on div "Composers" at bounding box center [134, 185] width 64 height 13
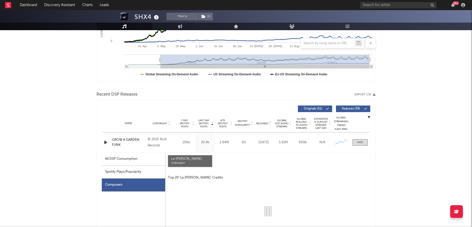
click at [126, 170] on div "Spotify Plays/Popularity" at bounding box center [134, 172] width 64 height 13
select select "1w"
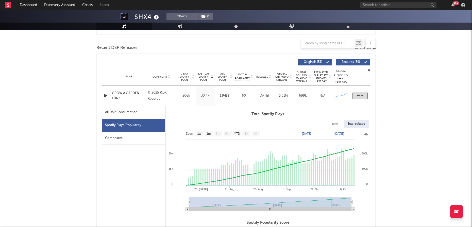
scroll to position [185, 0]
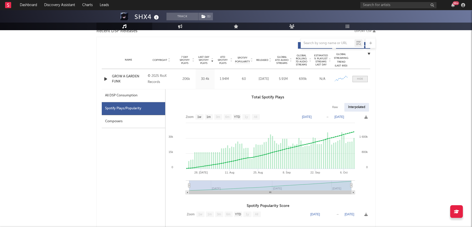
click at [364, 80] on span at bounding box center [360, 79] width 15 height 6
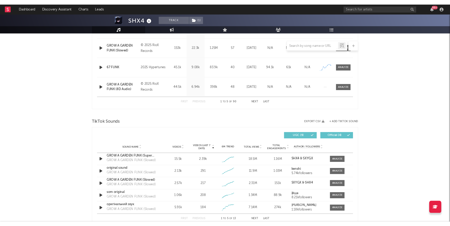
scroll to position [292, 0]
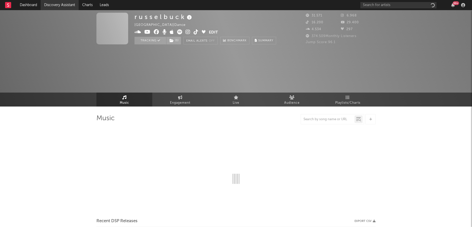
select select "6m"
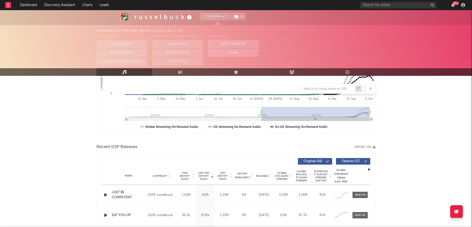
scroll to position [121, 0]
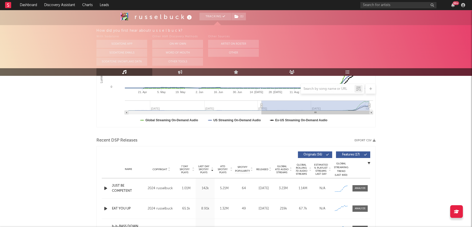
click at [108, 192] on div "Name JUST BE COMPETENT Copyright 2024 russelbuck Label russelbuck Album Names R…" at bounding box center [236, 189] width 269 height 20
click at [107, 189] on icon "button" at bounding box center [105, 188] width 5 height 6
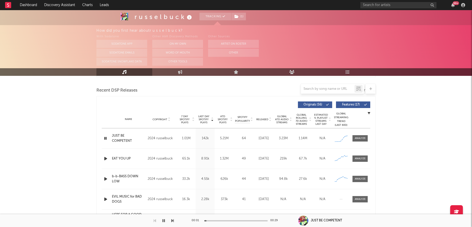
scroll to position [181, 0]
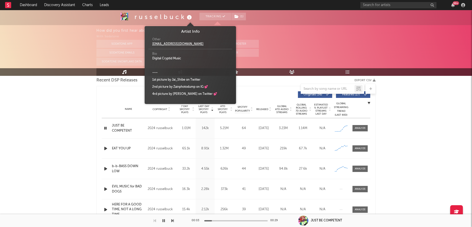
click at [191, 17] on icon at bounding box center [189, 17] width 7 height 7
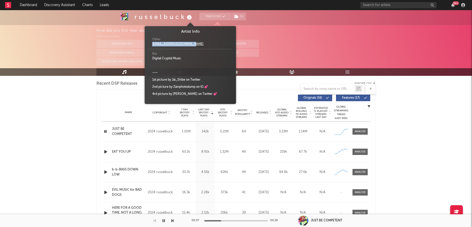
scroll to position [178, 0]
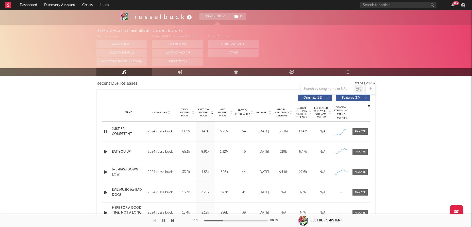
drag, startPoint x: 395, startPoint y: 109, endPoint x: 375, endPoint y: 109, distance: 19.8
click at [395, 109] on div "r u s s e l b u c k Tracking ( 1 ) [GEOGRAPHIC_DATA] | Dance Edit Tracking ( 1 …" at bounding box center [236, 226] width 472 height 788
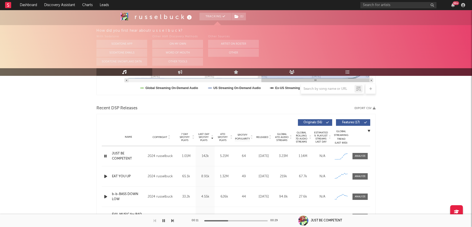
click at [110, 177] on div at bounding box center [106, 176] width 9 height 6
click at [106, 176] on icon "button" at bounding box center [105, 176] width 5 height 6
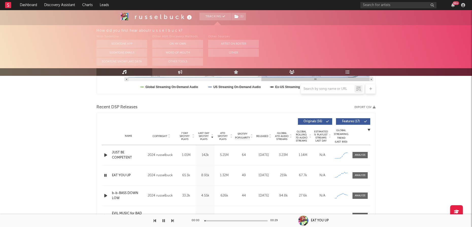
click at [104, 176] on icon "button" at bounding box center [105, 175] width 5 height 6
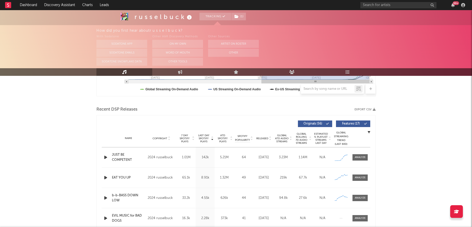
click at [104, 159] on icon "button" at bounding box center [105, 157] width 5 height 6
